Goal: Task Accomplishment & Management: Use online tool/utility

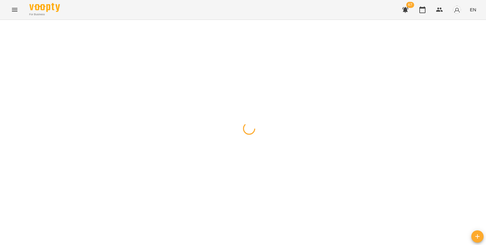
click at [375, 8] on div "For Business 67 EN" at bounding box center [243, 10] width 486 height 20
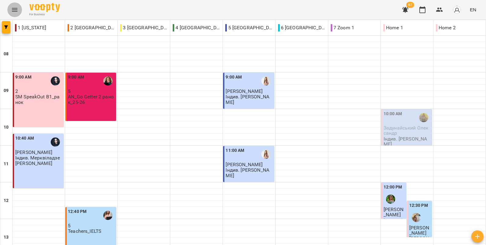
click at [12, 11] on icon "Menu" at bounding box center [14, 10] width 5 height 4
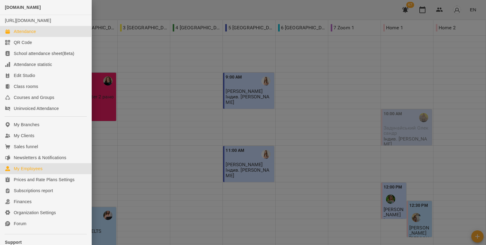
click at [31, 172] on div "My Employees" at bounding box center [28, 169] width 29 height 6
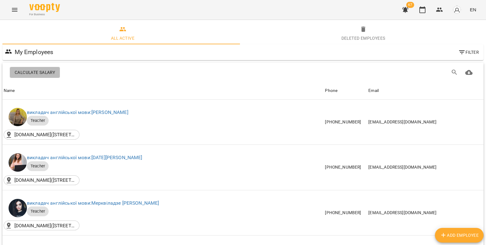
click at [46, 71] on span "Calculate Salary" at bounding box center [35, 72] width 40 height 7
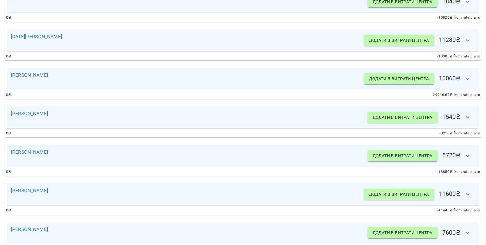
scroll to position [367, 0]
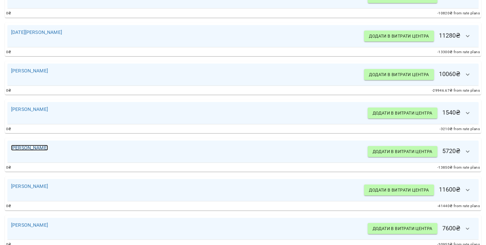
click at [48, 147] on link "[PERSON_NAME]" at bounding box center [29, 148] width 37 height 6
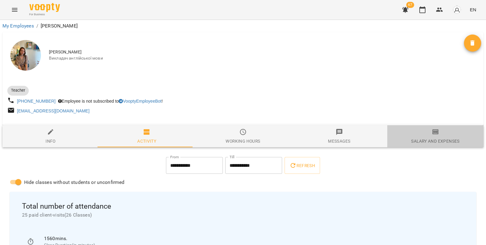
click at [435, 139] on div "Salary and Expenses" at bounding box center [435, 140] width 48 height 7
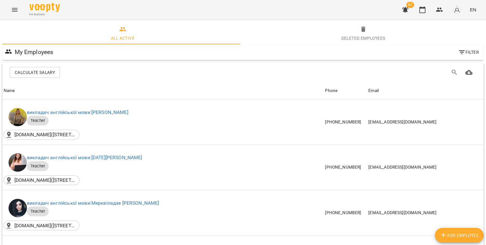
click at [51, 69] on span "Calculate Salary" at bounding box center [35, 72] width 40 height 7
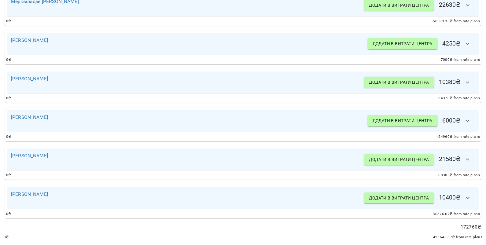
scroll to position [557, 0]
